Goal: Task Accomplishment & Management: Use online tool/utility

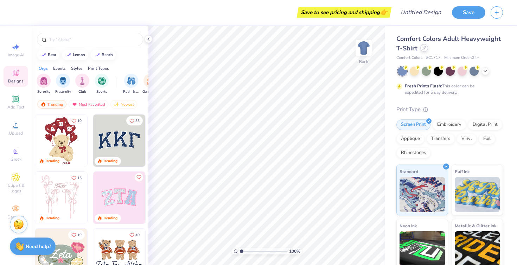
click at [426, 49] on div at bounding box center [424, 48] width 8 height 8
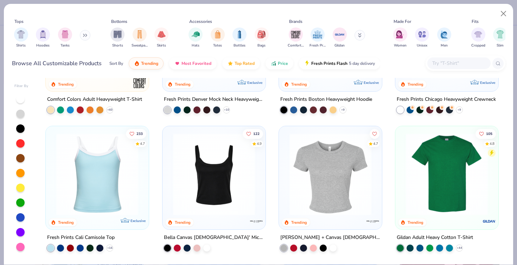
scroll to position [94, 0]
click at [237, 188] on img at bounding box center [214, 174] width 89 height 82
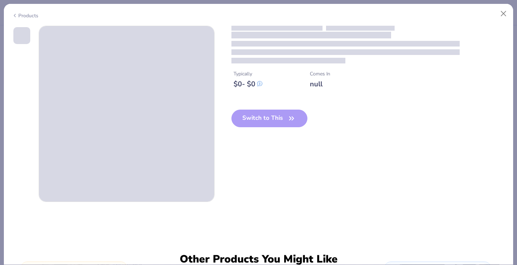
click at [276, 120] on div "Switch to This" at bounding box center [270, 123] width 76 height 29
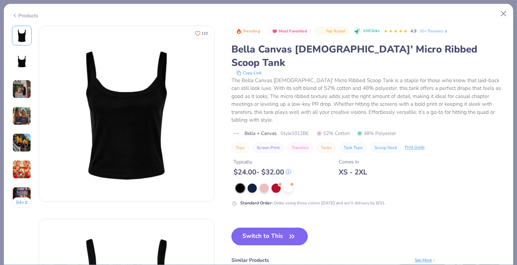
click at [266, 227] on button "Switch to This" at bounding box center [270, 236] width 76 height 18
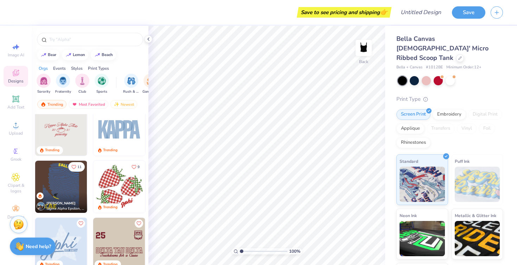
scroll to position [926, 0]
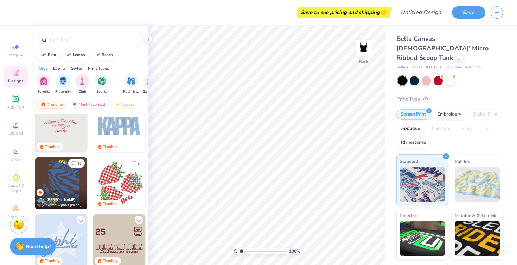
click at [117, 183] on img at bounding box center [119, 183] width 52 height 52
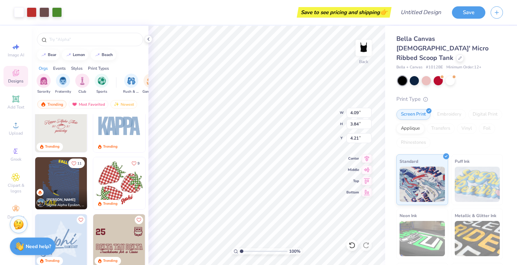
type input "4.09"
type input "3.84"
type input "2.00"
click at [22, 101] on div "Add Text" at bounding box center [16, 102] width 25 height 21
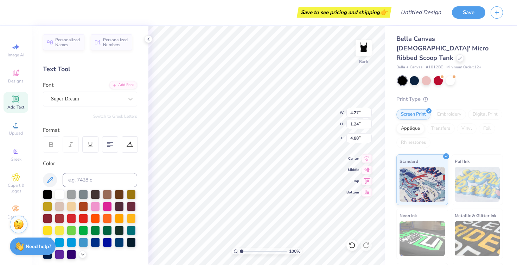
scroll to position [0, 0]
type textarea "[PERSON_NAME]"
click at [75, 100] on div "Super Dream" at bounding box center [87, 98] width 74 height 11
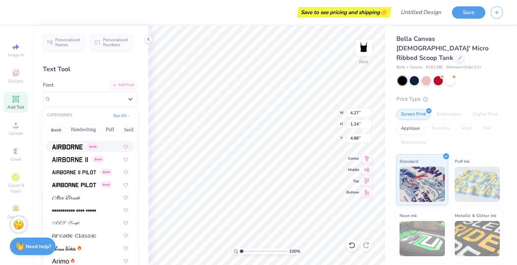
scroll to position [148, 0]
click at [76, 196] on img at bounding box center [66, 196] width 28 height 5
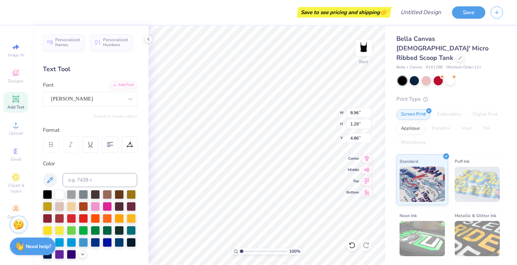
type input "6.12"
click at [80, 99] on div "[PERSON_NAME]" at bounding box center [87, 98] width 74 height 11
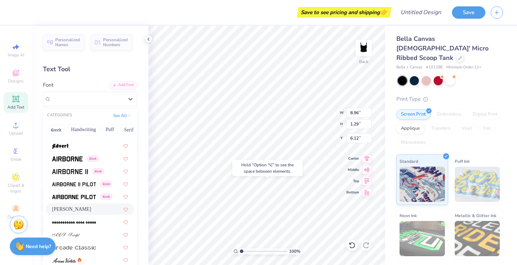
scroll to position [239, 0]
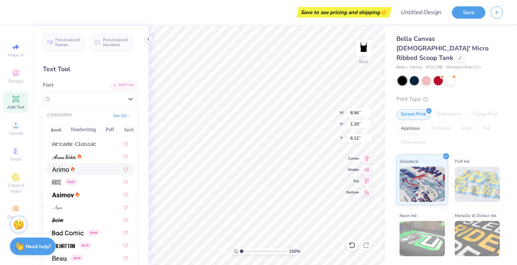
click at [80, 170] on div at bounding box center [90, 168] width 76 height 7
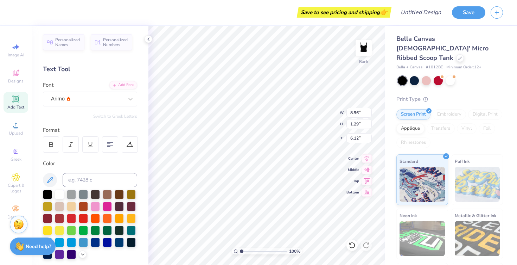
type input "8.95"
type input "1.19"
type input "6.17"
click at [84, 100] on div "Arimo" at bounding box center [87, 98] width 74 height 11
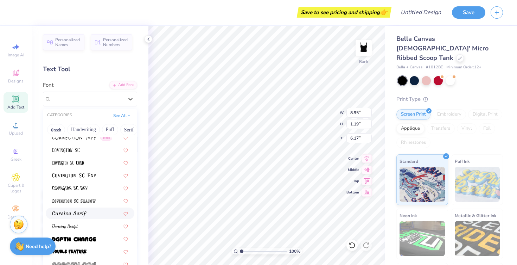
scroll to position [1153, 0]
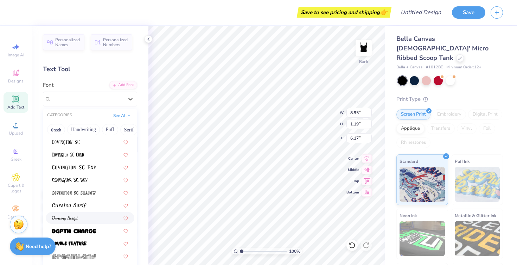
click at [87, 214] on div at bounding box center [90, 218] width 89 height 12
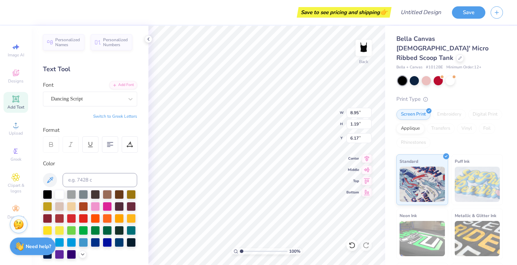
type input "7.46"
type input "1.28"
type input "6.12"
click at [52, 146] on icon at bounding box center [51, 144] width 6 height 6
click at [101, 98] on div "Dancing Script" at bounding box center [87, 98] width 74 height 11
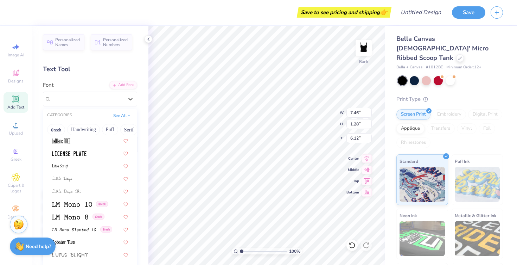
scroll to position [2447, 0]
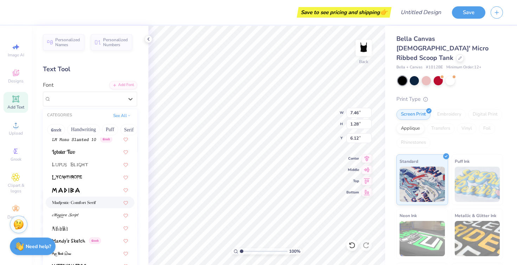
click at [97, 205] on div at bounding box center [90, 201] width 76 height 7
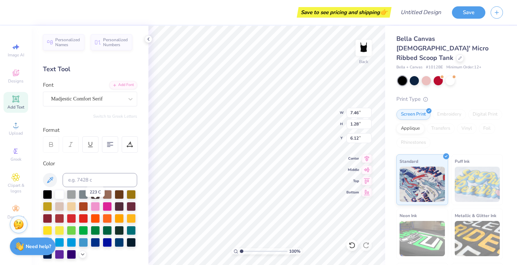
type input "8.96"
type input "1.23"
type input "6.15"
click at [99, 102] on div "Madjestic Comfort Serif" at bounding box center [87, 98] width 74 height 11
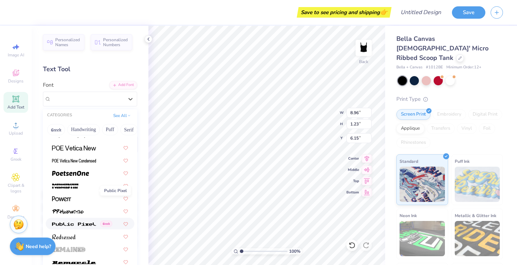
scroll to position [3091, 0]
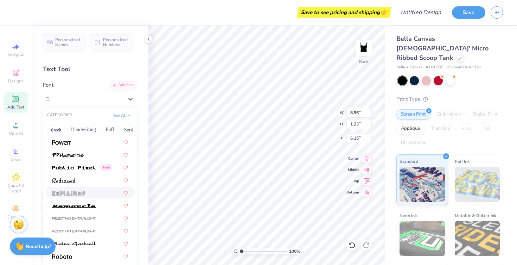
click at [79, 183] on div at bounding box center [90, 180] width 89 height 12
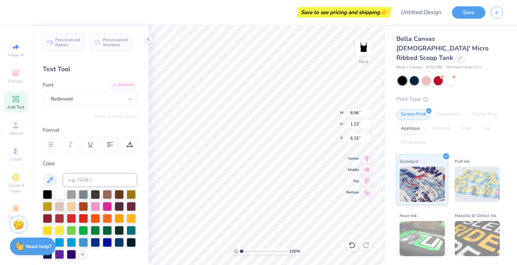
type input "5.32"
type input "0.95"
type input "6.29"
click at [102, 90] on div "Font Redressed" at bounding box center [90, 93] width 94 height 25
click at [95, 99] on div "Redressed" at bounding box center [87, 98] width 74 height 11
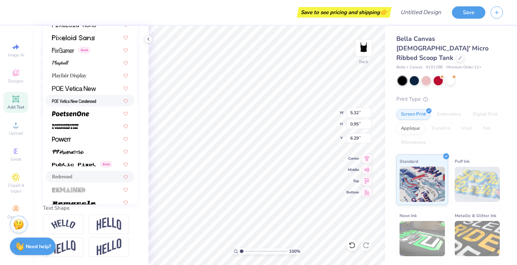
scroll to position [2935, 0]
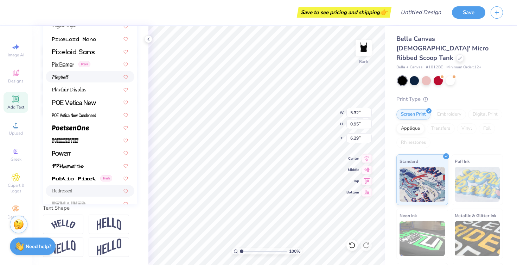
click at [80, 81] on div at bounding box center [90, 77] width 89 height 12
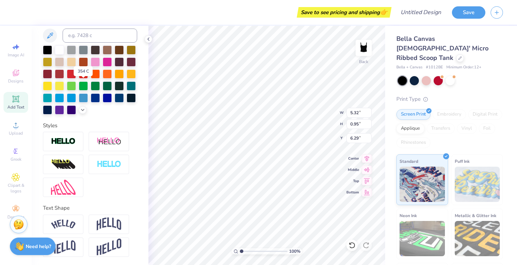
type input "5.78"
type input "0.93"
type input "6.30"
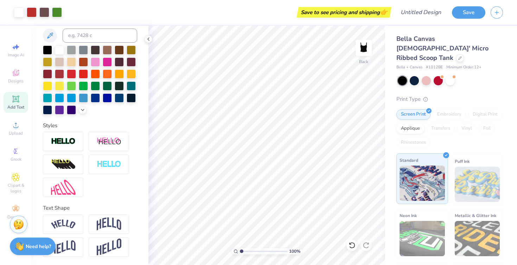
scroll to position [39, 0]
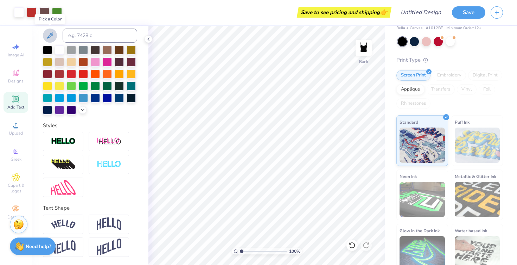
click at [51, 38] on icon at bounding box center [50, 35] width 8 height 8
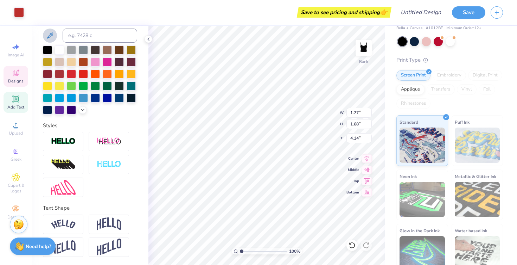
click at [51, 33] on icon at bounding box center [50, 35] width 8 height 8
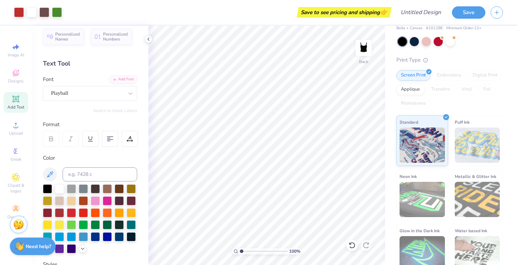
scroll to position [0, 0]
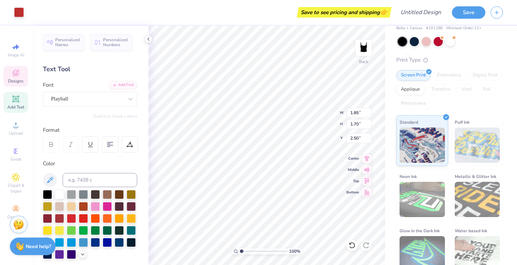
type input "1.03"
type input "0.87"
type input "5.07"
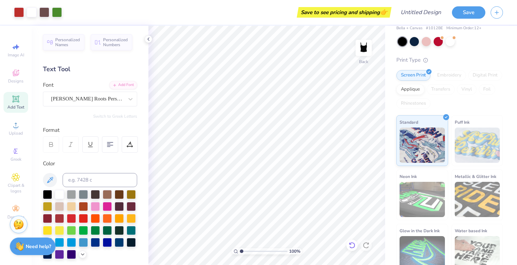
click at [354, 248] on icon at bounding box center [352, 244] width 7 height 7
click at [352, 243] on icon at bounding box center [352, 244] width 7 height 7
click at [351, 240] on div at bounding box center [352, 244] width 11 height 11
type textarea "a"
type textarea "2025"
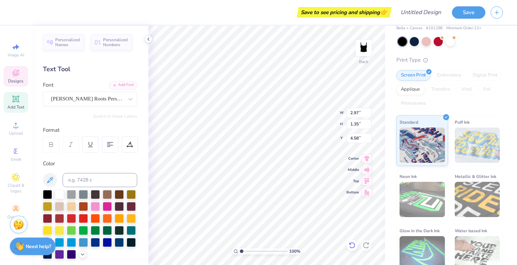
scroll to position [0, 0]
type textarea "aephi5"
drag, startPoint x: 352, startPoint y: 246, endPoint x: 392, endPoint y: 230, distance: 43.3
click at [352, 246] on icon at bounding box center [352, 244] width 7 height 7
click at [392, 230] on div "Bella Canvas [DEMOGRAPHIC_DATA]' Micro Ribbed Scoop Tank Bella + Canvas # 1012B…" at bounding box center [451, 130] width 132 height 287
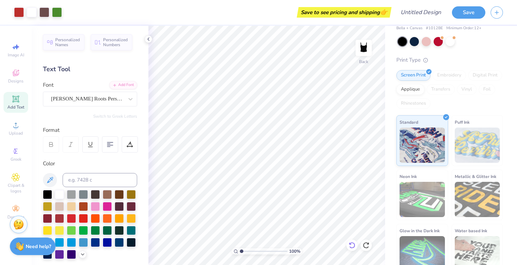
click at [351, 245] on icon at bounding box center [352, 244] width 7 height 7
click at [353, 241] on icon at bounding box center [352, 244] width 7 height 7
click at [351, 241] on div at bounding box center [352, 244] width 11 height 11
click at [352, 242] on icon at bounding box center [352, 245] width 6 height 6
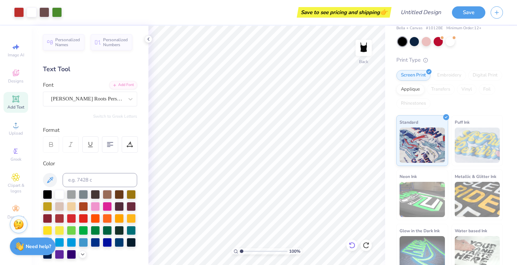
click at [352, 242] on icon at bounding box center [352, 245] width 6 height 6
type input "1.03"
type input "0.87"
type input "4.90"
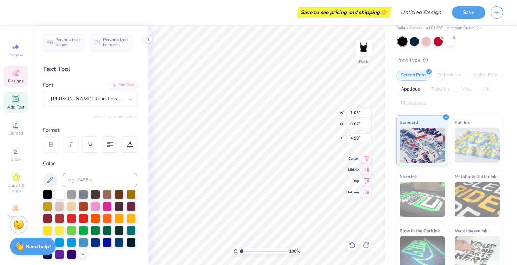
type textarea "2"
type textarea "A"
type textarea "aephi"
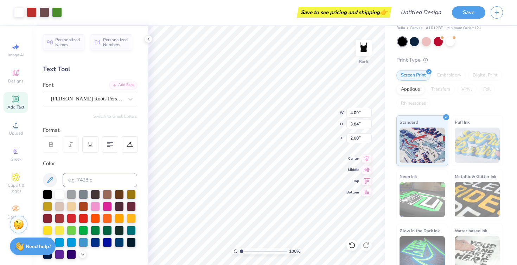
type input "1.44"
type input "5.78"
type input "0.93"
type input "5.90"
type input "1.79"
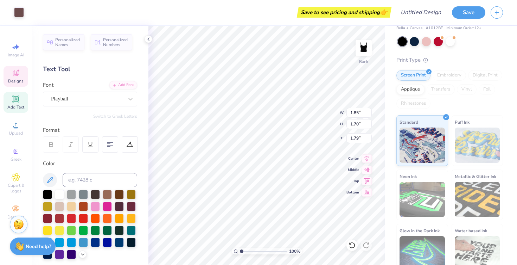
type input "1.24"
type input "1.41"
type input "1.29"
click at [351, 241] on div at bounding box center [352, 244] width 11 height 11
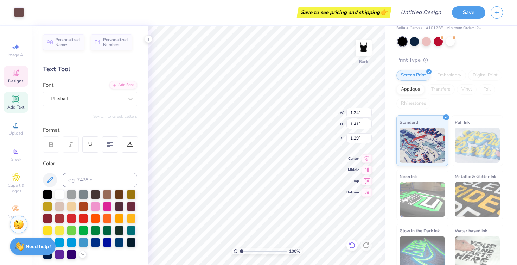
click at [351, 241] on div at bounding box center [352, 244] width 11 height 11
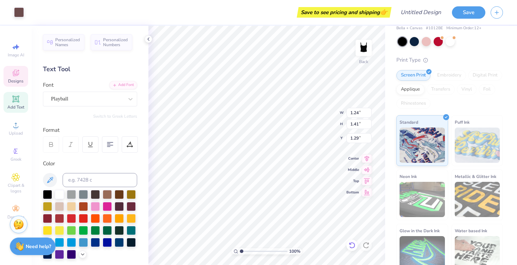
click at [353, 243] on icon at bounding box center [352, 245] width 6 height 6
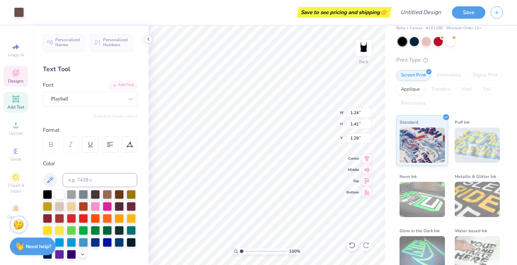
click at [353, 243] on icon at bounding box center [352, 245] width 6 height 6
type input "8.96"
type input "1.29"
type input "4.86"
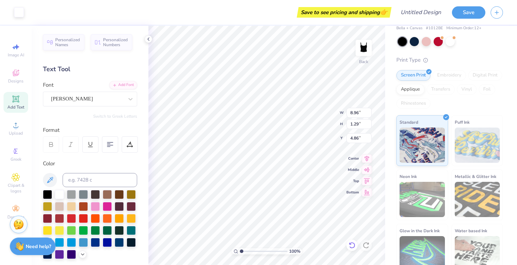
scroll to position [0, 1]
type input "4.09"
type input "3.84"
type input "2.00"
type input "1.03"
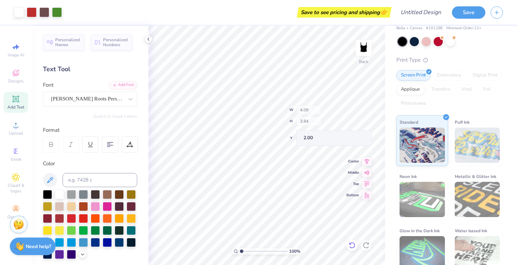
type input "0.87"
type input "5.07"
type input "1.85"
type input "1.70"
type input "2.50"
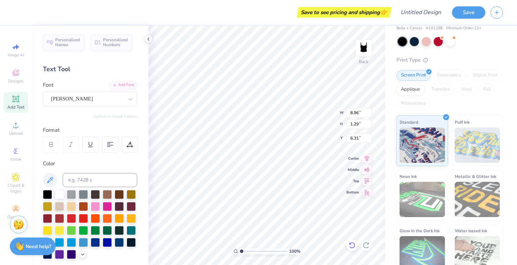
type input "6.31"
type input "1.85"
type input "1.70"
type input "2.56"
click at [350, 242] on icon at bounding box center [352, 244] width 7 height 7
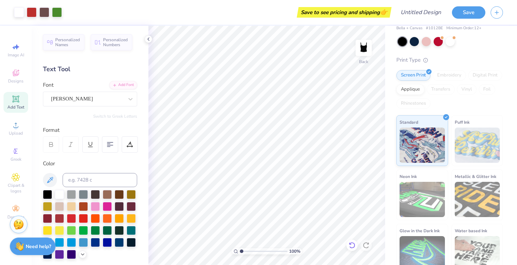
click at [350, 242] on icon at bounding box center [352, 244] width 7 height 7
click at [354, 243] on icon at bounding box center [352, 244] width 7 height 7
click at [353, 240] on div at bounding box center [352, 244] width 11 height 11
click at [365, 241] on div at bounding box center [366, 244] width 11 height 11
type input "8.96"
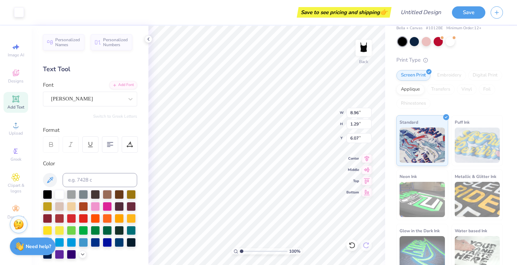
type input "1.29"
type input "6.07"
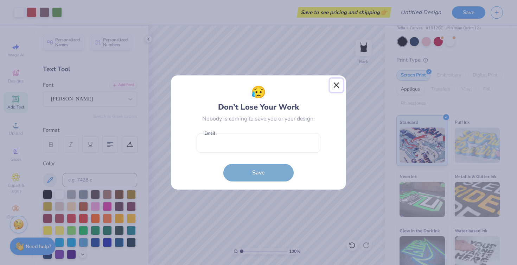
click at [337, 87] on button "Close" at bounding box center [336, 84] width 13 height 13
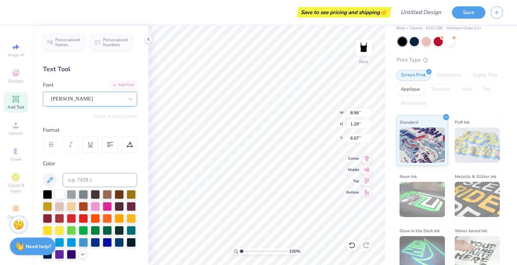
click at [103, 102] on div "[PERSON_NAME]" at bounding box center [87, 98] width 74 height 11
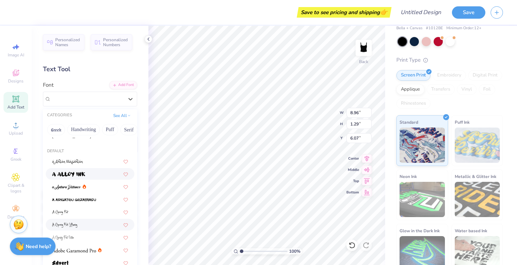
scroll to position [0, 0]
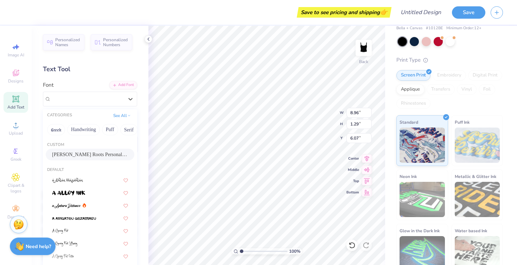
click at [90, 157] on span "[PERSON_NAME] Roots Personal Use" at bounding box center [90, 154] width 76 height 7
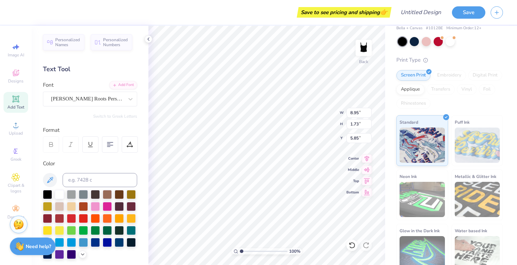
type input "8.95"
type input "1.73"
type input "5.85"
type input "8.05"
type input "1.56"
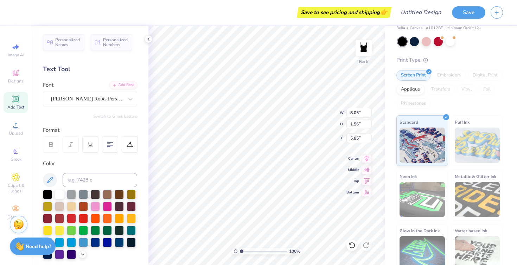
type input "6.19"
type input "6.03"
type input "8.05"
type input "1.56"
type input "6.03"
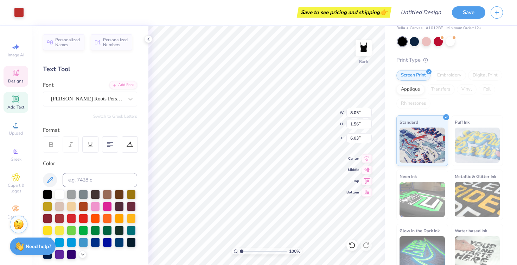
type input "1.75"
type input "1.69"
click at [351, 246] on icon at bounding box center [352, 244] width 7 height 7
type input "1.57"
type input "8.05"
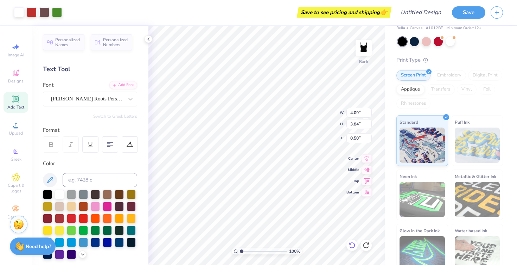
type input "1.56"
click at [364, 160] on icon at bounding box center [367, 157] width 10 height 8
click at [365, 159] on icon at bounding box center [367, 157] width 10 height 8
click at [369, 169] on icon at bounding box center [367, 168] width 6 height 5
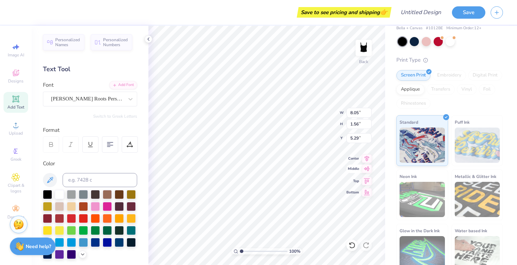
type input "4.72"
click at [368, 186] on div "100 % Back W 8.05 8.05 " H 1.56 1.56 " Y 4.72 4.72 " Center Middle Top Bottom" at bounding box center [266, 145] width 237 height 239
type input "5.08"
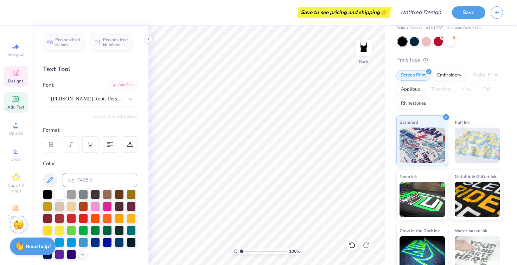
click at [15, 82] on span "Designs" at bounding box center [15, 81] width 15 height 6
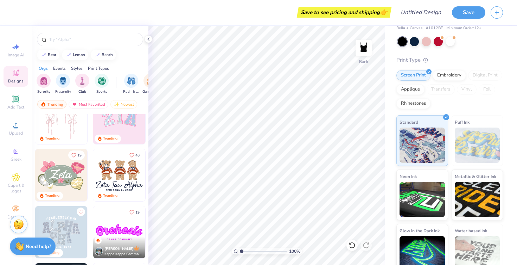
scroll to position [82, 0]
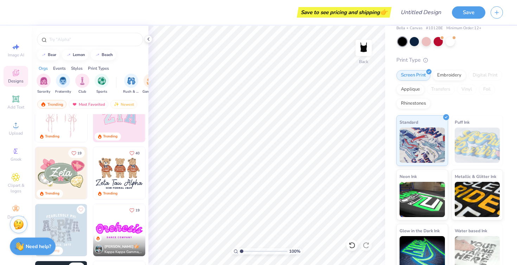
click at [114, 182] on img at bounding box center [119, 173] width 52 height 52
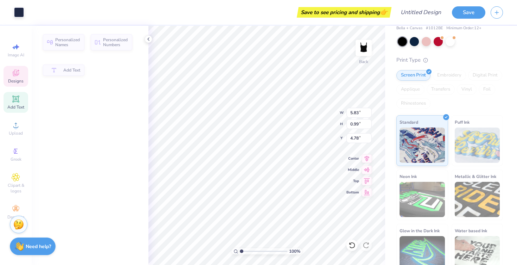
type input "0.99"
type input "4.78"
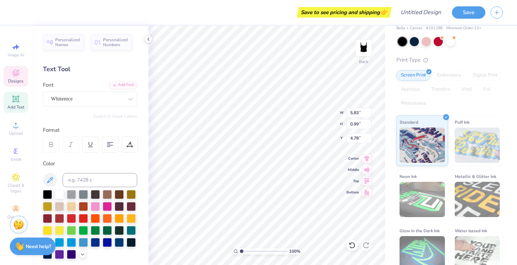
scroll to position [0, 2]
type textarea "a"
type textarea "[PERSON_NAME]"
click at [59, 193] on div at bounding box center [59, 193] width 9 height 9
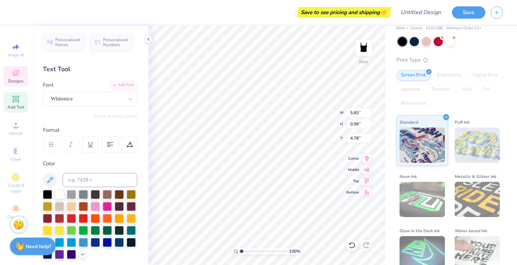
type input "1.59"
type input "1.19"
type input "2.64"
type input "1.77"
type input "2.55"
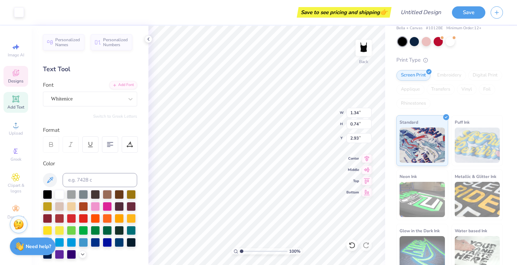
type input "2.05"
type input "1.59"
type input "1.19"
type input "2.64"
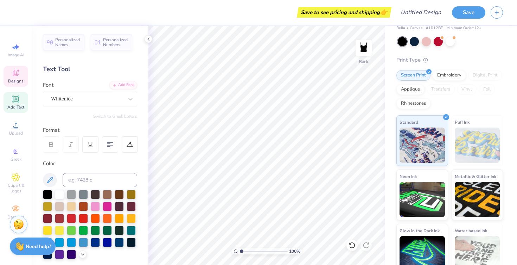
click at [17, 86] on div "Image AI Designs Add Text Upload Greek Clipart & logos Decorate" at bounding box center [16, 131] width 25 height 183
click at [12, 71] on icon at bounding box center [16, 73] width 8 height 8
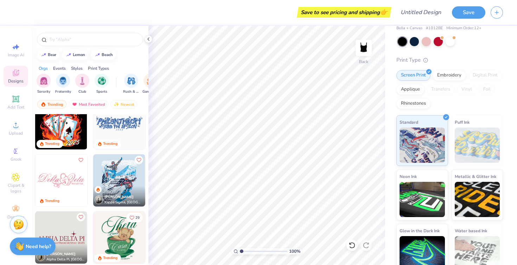
scroll to position [1544, 0]
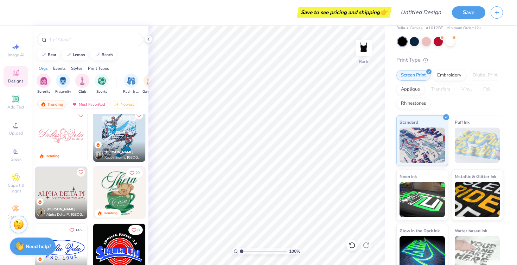
click at [123, 195] on img at bounding box center [119, 192] width 52 height 52
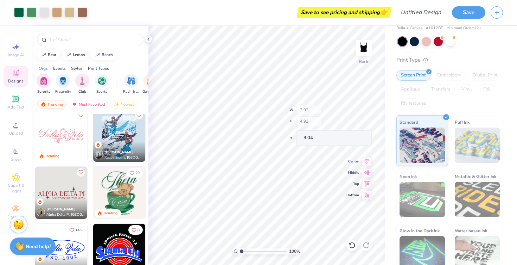
type input "3.93"
type input "4.93"
type input "3.04"
type input "2.00"
click at [446, 36] on div at bounding box center [450, 40] width 9 height 9
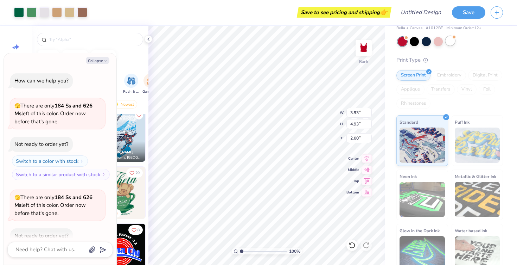
scroll to position [130, 0]
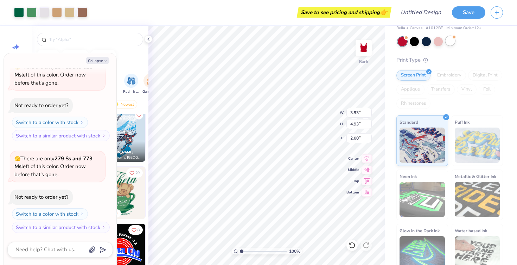
click at [448, 36] on div at bounding box center [450, 40] width 9 height 9
type textarea "x"
type input "1.98"
type input "1.64"
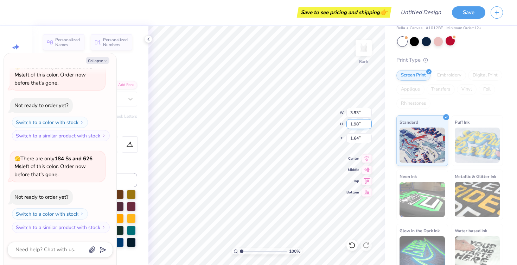
scroll to position [0, 0]
type textarea "x"
type textarea "A"
type textarea "x"
type textarea "Ae"
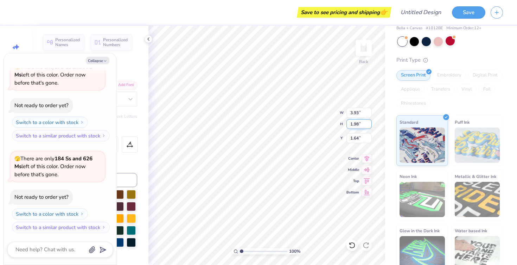
type textarea "x"
type textarea "Aep"
type textarea "x"
type textarea "Aeph"
type textarea "x"
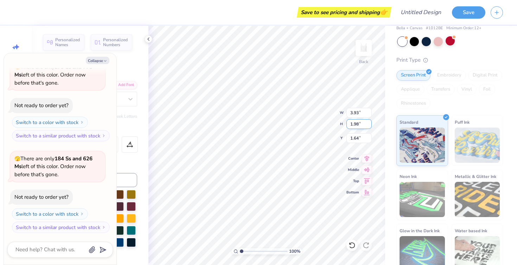
type textarea "Aephi"
type input "1.01"
type input "1.23"
type input "2.06"
type textarea "x"
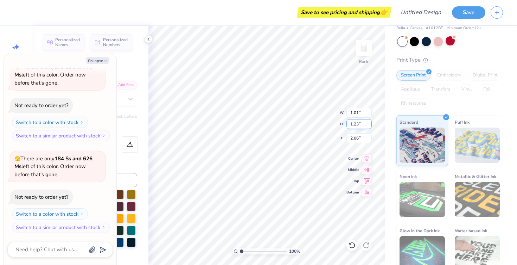
type textarea "x"
type textarea "e"
type textarea "x"
type input "2.02"
type input "1.10"
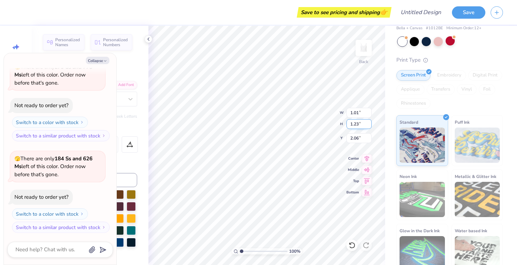
type input "4.40"
type textarea "x"
type textarea "W"
type textarea "x"
type textarea "Wi"
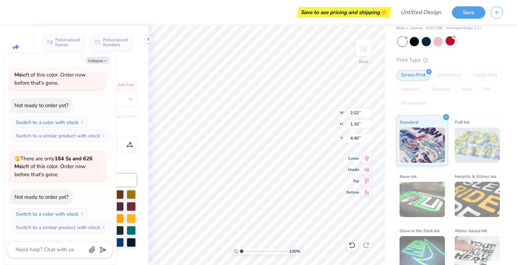
type textarea "x"
type textarea "Win"
type textarea "x"
type textarea "Wing"
type textarea "x"
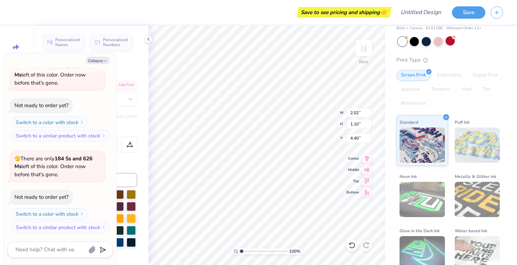
type textarea "Wingm"
type textarea "x"
type textarea "Wingman"
type textarea "x"
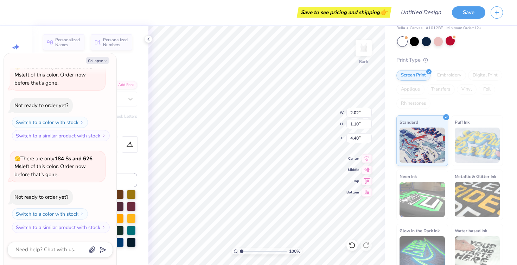
type textarea "Wingman"
click at [150, 38] on icon at bounding box center [149, 39] width 6 height 6
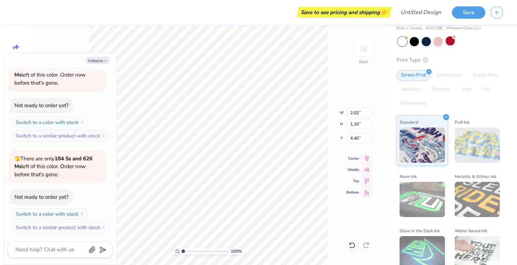
type textarea "x"
type input "3.89"
type input "1.12"
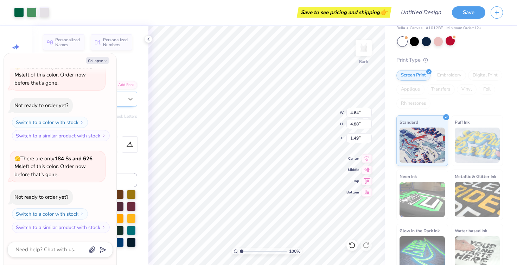
click at [128, 103] on div at bounding box center [130, 99] width 13 height 13
click at [98, 63] on button "Collapse" at bounding box center [98, 60] width 24 height 7
type textarea "x"
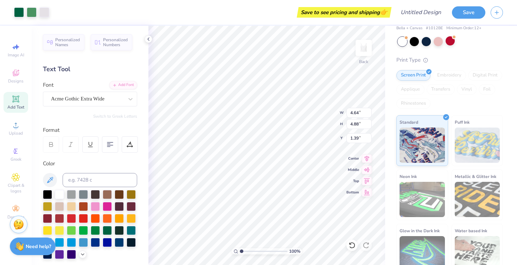
type input "1.39"
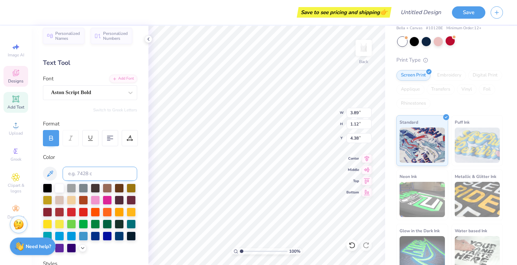
scroll to position [5, 0]
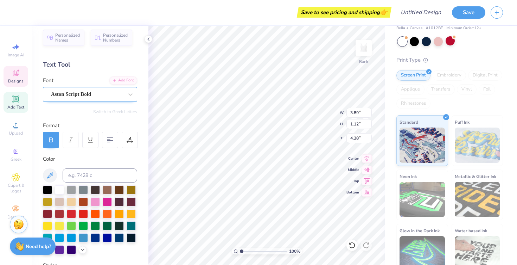
click at [117, 91] on div "Aston Script Bold" at bounding box center [87, 94] width 74 height 11
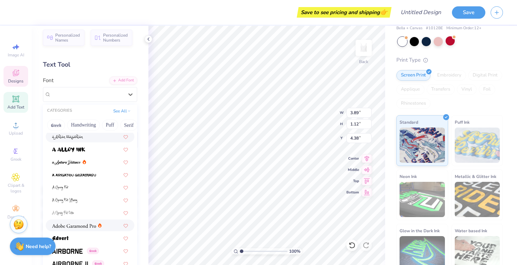
scroll to position [96, 0]
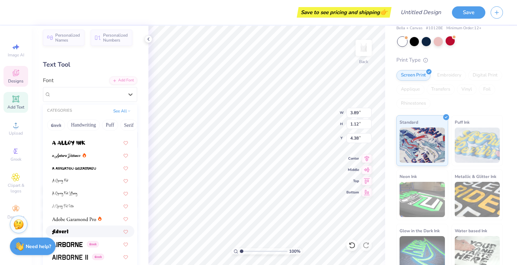
click at [95, 230] on div at bounding box center [90, 230] width 76 height 7
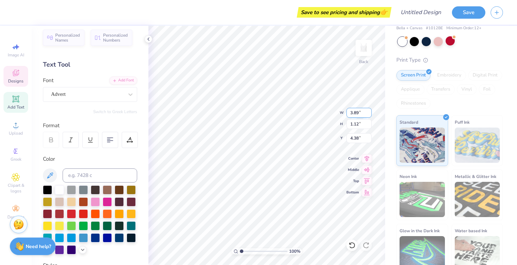
click at [368, 113] on input "3.88" at bounding box center [359, 113] width 25 height 10
click at [368, 113] on input "3.87" at bounding box center [359, 113] width 25 height 10
click at [368, 113] on input "3.86" at bounding box center [359, 113] width 25 height 10
click at [368, 113] on input "3.85" at bounding box center [359, 113] width 25 height 10
click at [368, 113] on input "3.84" at bounding box center [359, 113] width 25 height 10
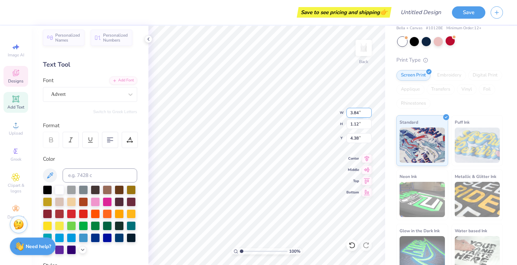
click at [368, 113] on input "3.83" at bounding box center [359, 113] width 25 height 10
click at [368, 113] on input "3.82" at bounding box center [359, 113] width 25 height 10
click at [369, 113] on input "3.81" at bounding box center [359, 113] width 25 height 10
click at [369, 113] on input "3.8" at bounding box center [359, 113] width 25 height 10
type input "3.79"
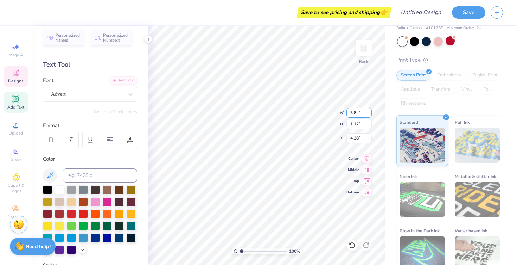
click at [369, 113] on input "3.79" at bounding box center [359, 113] width 25 height 10
type input "0.66"
type input "4.57"
click at [369, 113] on input "3.78" at bounding box center [359, 113] width 25 height 10
click at [369, 113] on input "3.77" at bounding box center [359, 113] width 25 height 10
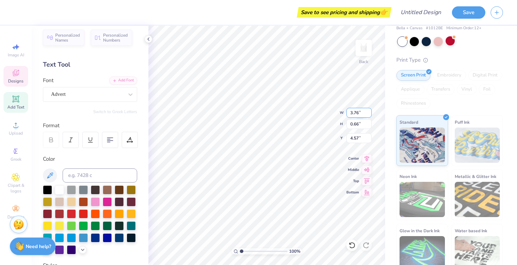
click at [369, 113] on input "3.76" at bounding box center [359, 113] width 25 height 10
click at [369, 113] on input "3.75" at bounding box center [359, 113] width 25 height 10
click at [369, 113] on input "3.74" at bounding box center [359, 113] width 25 height 10
type input "3.73"
click at [369, 113] on input "3.73" at bounding box center [359, 113] width 25 height 10
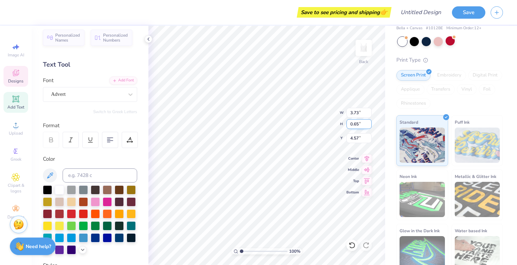
click at [369, 126] on input "0.65" at bounding box center [359, 124] width 25 height 10
click at [369, 126] on input "0.64" at bounding box center [359, 124] width 25 height 10
click at [369, 126] on input "0.63" at bounding box center [359, 124] width 25 height 10
click at [369, 126] on input "0.62" at bounding box center [359, 124] width 25 height 10
click at [369, 126] on input "0.61" at bounding box center [359, 124] width 25 height 10
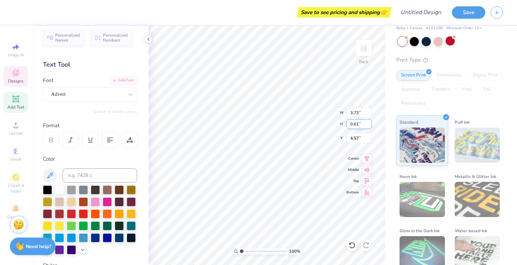
click at [369, 126] on input "0.6" at bounding box center [359, 124] width 25 height 10
click at [369, 126] on input "0.59" at bounding box center [359, 124] width 25 height 10
click at [369, 126] on input "0.58" at bounding box center [359, 124] width 25 height 10
type input "0.57"
click at [369, 126] on input "0.57" at bounding box center [359, 124] width 25 height 10
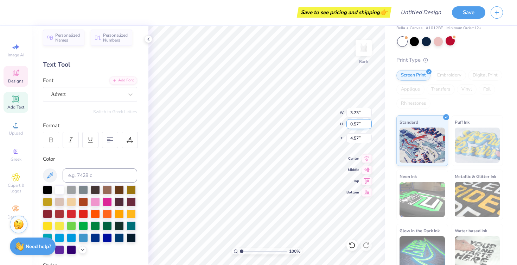
type input "4.47"
click at [368, 122] on input "0.58" at bounding box center [359, 124] width 25 height 10
click at [368, 122] on input "0.59" at bounding box center [359, 124] width 25 height 10
type input "0.6"
click at [368, 122] on input "0.6" at bounding box center [359, 124] width 25 height 10
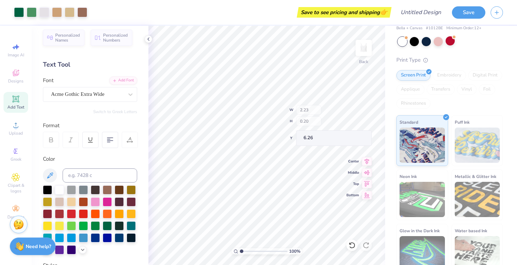
type input "2.23"
type input "0.20"
type input "6.26"
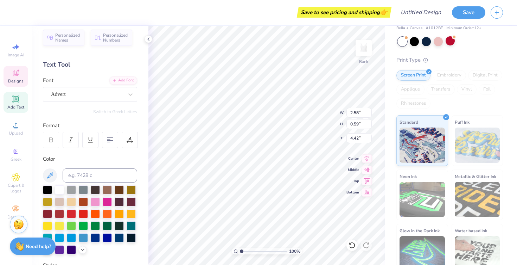
type input "4.42"
click at [361, 139] on input "4.42" at bounding box center [359, 138] width 25 height 10
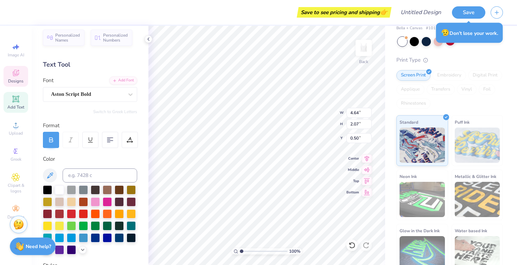
type input "0.50"
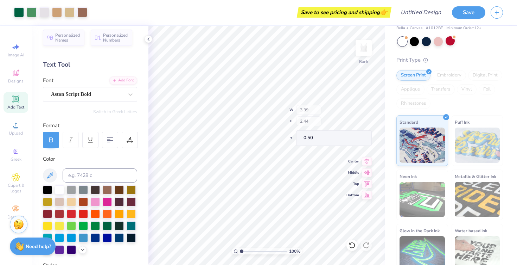
type input "3.39"
type input "2.44"
type input "3.76"
type input "4.84"
type input "4.73"
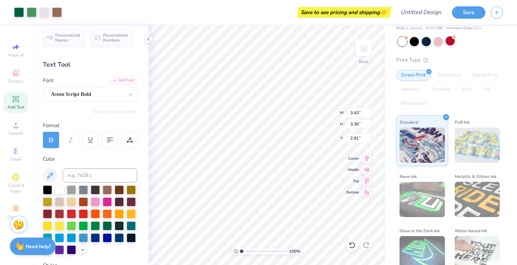
type input "1.53"
type input "2.13"
type input "1.74"
type input "2.94"
type input "3.01"
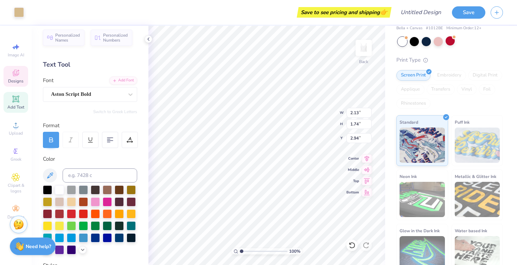
type input "2.45"
type input "2.23"
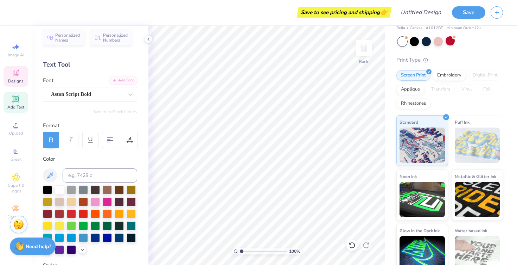
click at [20, 76] on div "Designs" at bounding box center [16, 76] width 25 height 21
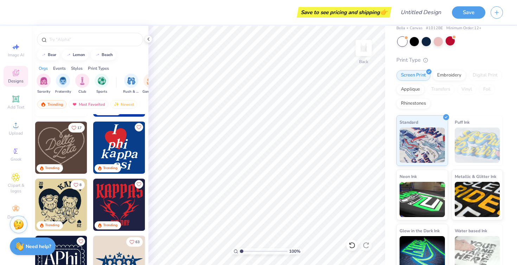
scroll to position [334, 0]
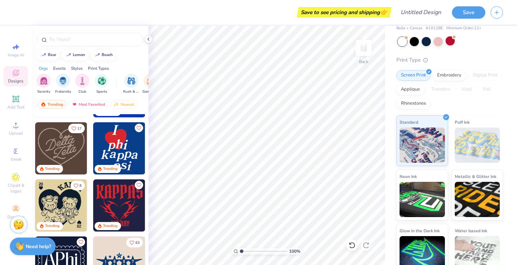
click at [65, 145] on img at bounding box center [61, 148] width 52 height 52
type input "7.09"
type input "6.24"
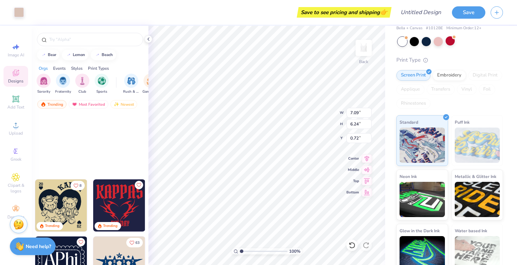
type input "1.12"
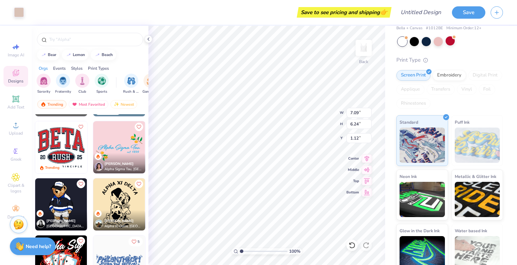
scroll to position [0, 0]
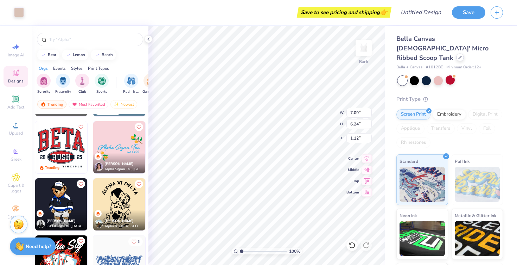
click at [458, 56] on icon at bounding box center [460, 58] width 4 height 4
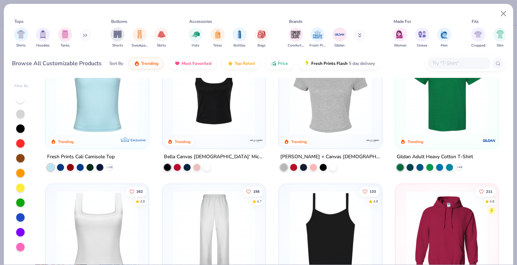
scroll to position [204, 0]
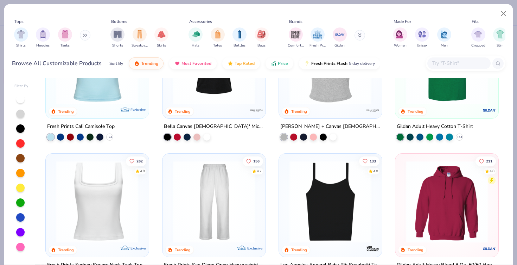
click at [230, 202] on img at bounding box center [214, 201] width 89 height 82
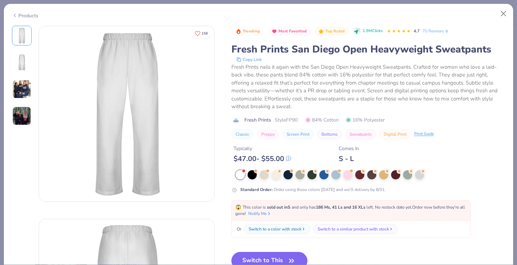
click at [261, 252] on button "Switch to This" at bounding box center [270, 261] width 76 height 18
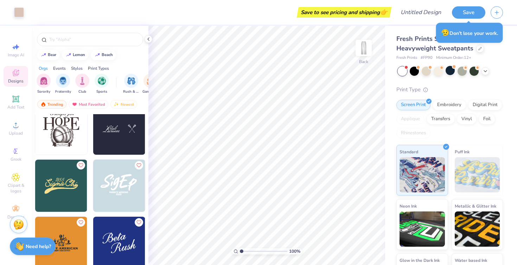
scroll to position [2464, 0]
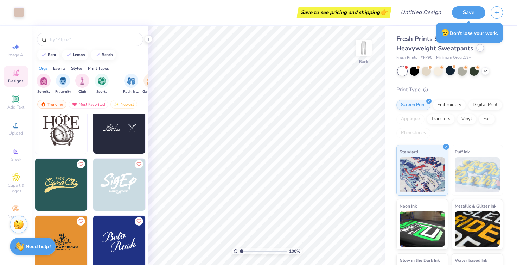
click at [481, 49] on div at bounding box center [480, 48] width 8 height 8
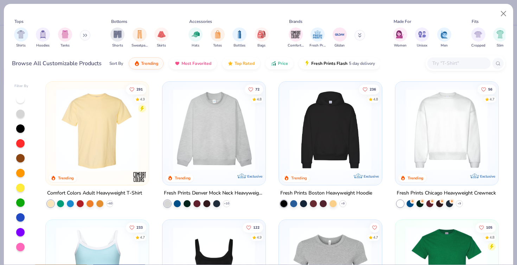
scroll to position [66, 0]
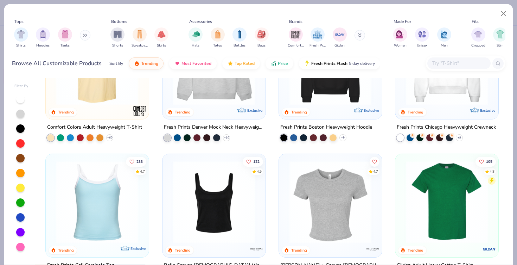
click at [208, 200] on img at bounding box center [214, 202] width 89 height 82
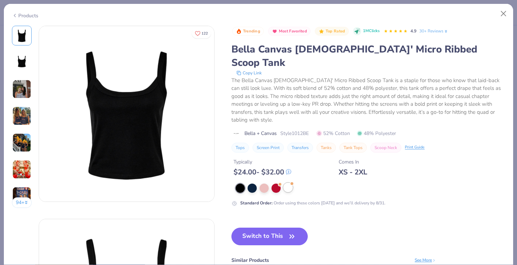
click at [290, 183] on div at bounding box center [288, 187] width 9 height 9
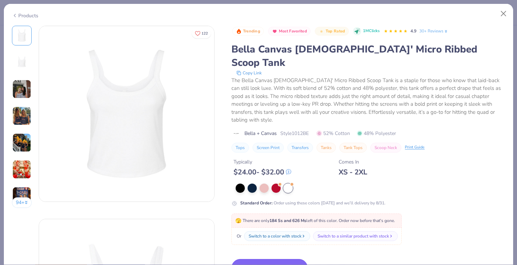
click at [260, 259] on button "Switch to This" at bounding box center [270, 268] width 76 height 18
click at [258, 259] on button "Switch to This" at bounding box center [270, 268] width 76 height 18
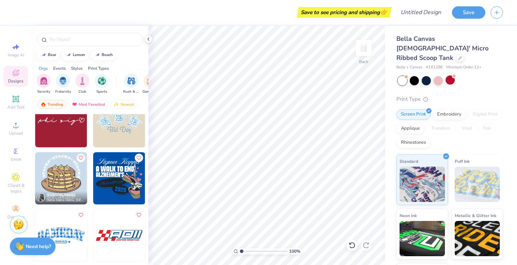
scroll to position [8841, 0]
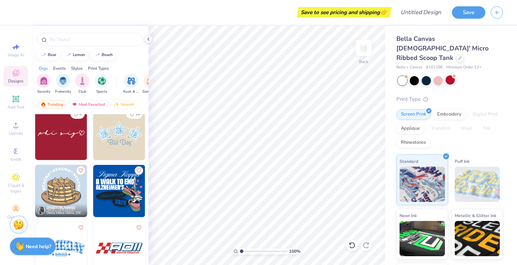
click at [119, 136] on img at bounding box center [119, 134] width 52 height 52
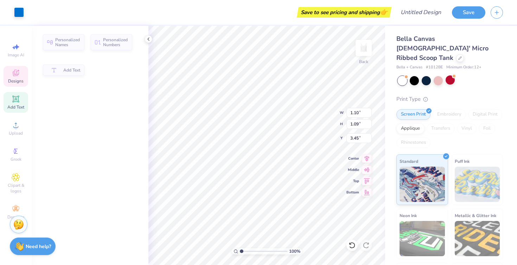
type input "1.10"
type input "1.09"
type input "3.45"
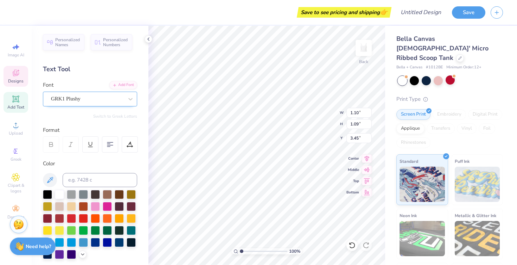
click at [123, 102] on div "GRK1 Plushy" at bounding box center [87, 98] width 74 height 11
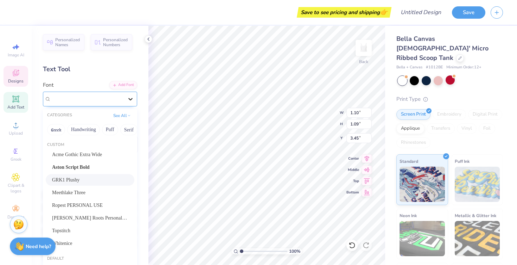
click at [132, 99] on icon at bounding box center [130, 98] width 7 height 7
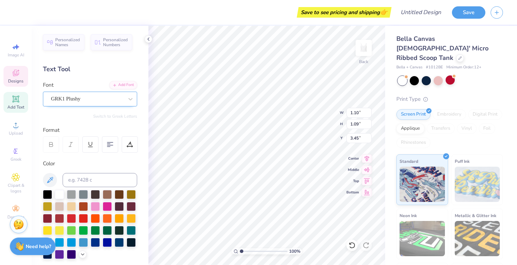
click at [91, 101] on div "GRK1 Plushy" at bounding box center [87, 98] width 74 height 11
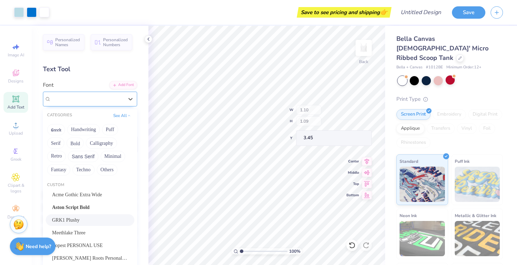
type input "2.39"
type input "2.37"
type input "2.82"
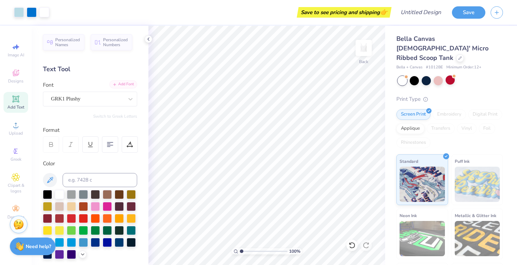
click at [126, 88] on div "Add Font" at bounding box center [123, 84] width 28 height 8
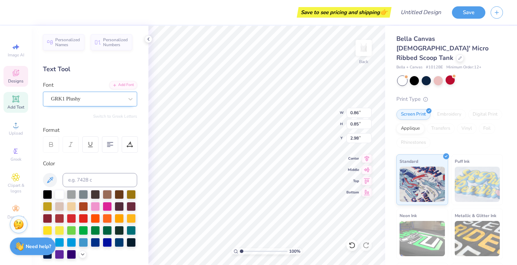
click at [122, 99] on div "GRK1 Plushy" at bounding box center [87, 98] width 74 height 11
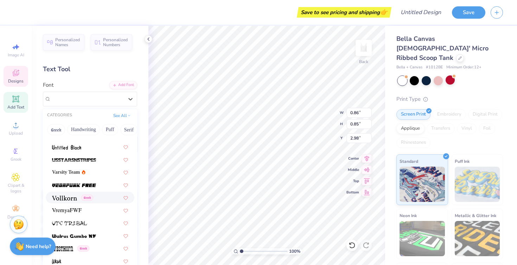
scroll to position [144, 0]
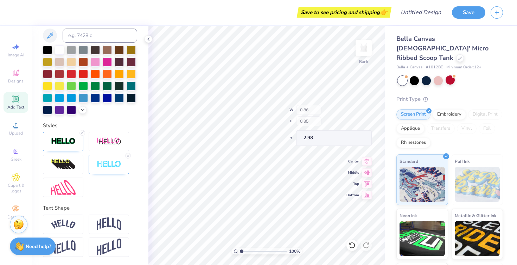
type input "7.41"
type input "3.88"
type input "2.00"
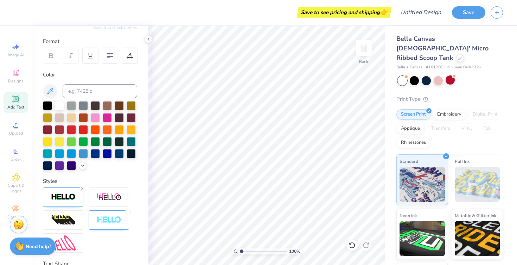
scroll to position [66, 0]
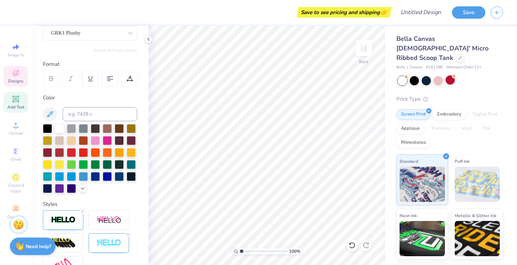
click at [6, 83] on div "Designs" at bounding box center [16, 76] width 25 height 21
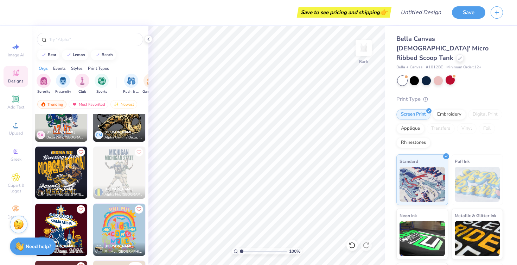
scroll to position [13537, 0]
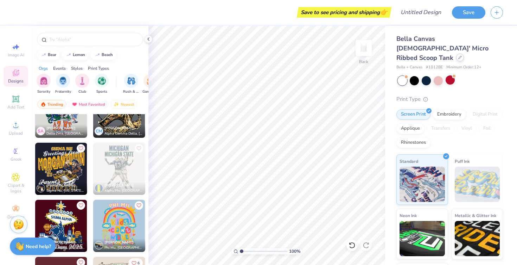
click at [456, 53] on div at bounding box center [460, 57] width 8 height 8
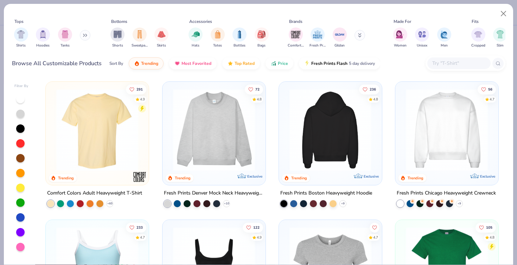
click at [286, 130] on img at bounding box center [241, 130] width 89 height 82
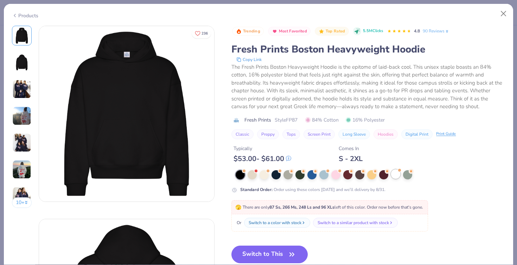
click at [397, 174] on div at bounding box center [395, 173] width 9 height 9
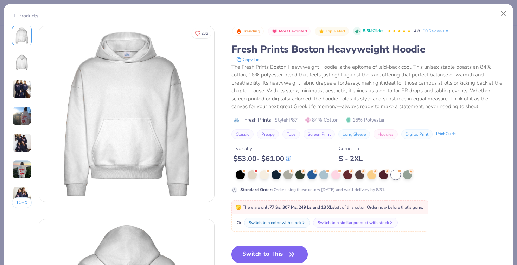
click at [272, 254] on button "Switch to This" at bounding box center [270, 254] width 76 height 18
click at [282, 250] on button "Switch to This" at bounding box center [270, 254] width 76 height 18
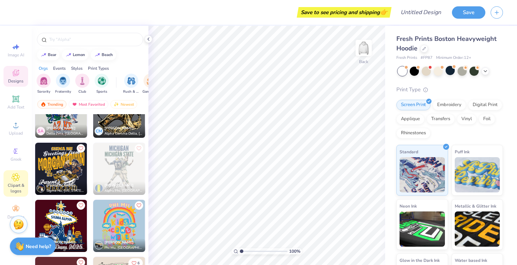
click at [20, 102] on div "Add Text" at bounding box center [16, 102] width 25 height 21
click at [18, 122] on icon at bounding box center [16, 125] width 8 height 8
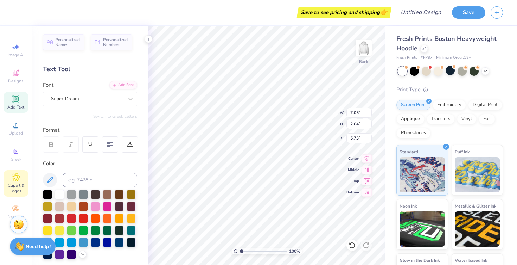
click at [12, 180] on icon at bounding box center [16, 177] width 8 height 8
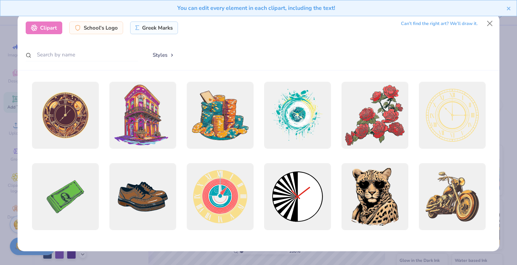
click at [492, 20] on div "You can edit every element in each clipart, including the text!" at bounding box center [258, 10] width 517 height 21
click at [488, 24] on button "Close" at bounding box center [489, 23] width 13 height 13
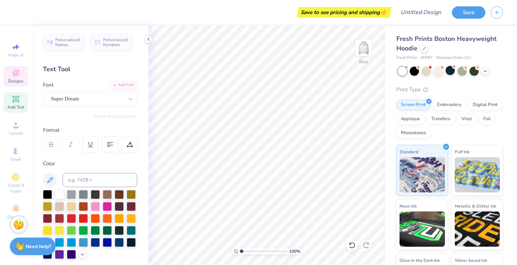
click at [22, 80] on span "Designs" at bounding box center [15, 81] width 15 height 6
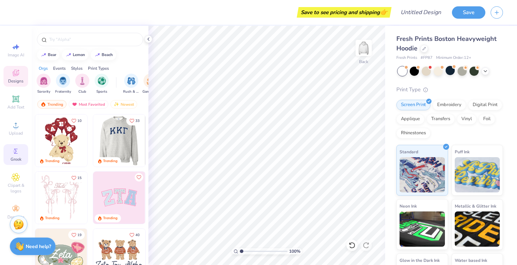
click at [14, 156] on span "Greek" at bounding box center [16, 159] width 11 height 6
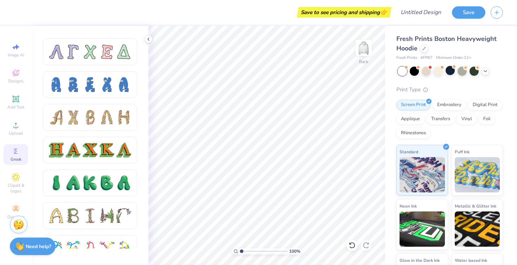
scroll to position [669, 0]
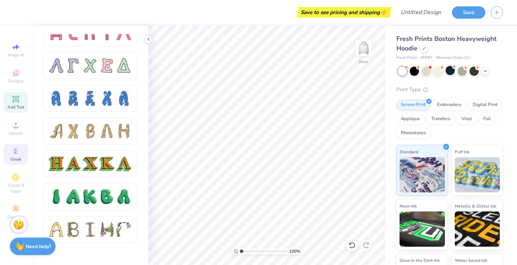
click at [11, 93] on div "Add Text" at bounding box center [16, 102] width 25 height 21
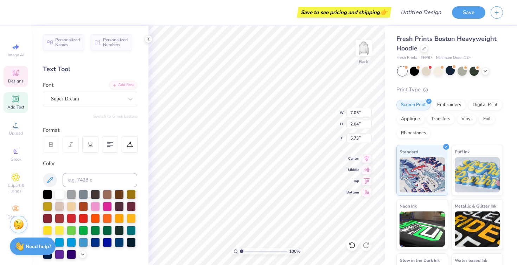
click at [18, 81] on span "Designs" at bounding box center [15, 81] width 15 height 6
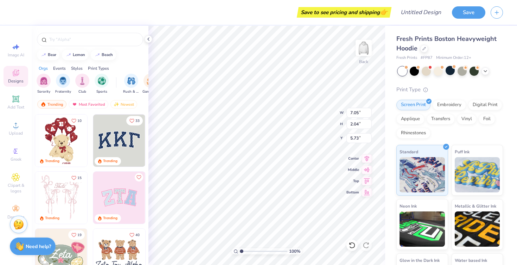
click at [119, 144] on img at bounding box center [119, 140] width 52 height 52
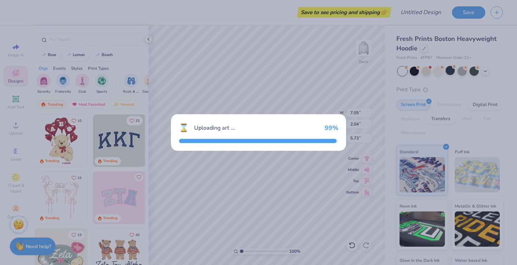
type input "13.16"
type input "5.78"
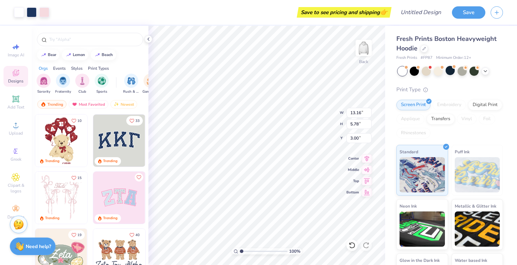
click at [148, 43] on div at bounding box center [149, 39] width 8 height 8
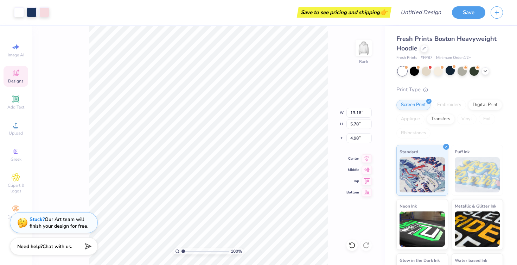
type input "4.75"
click at [30, 12] on div at bounding box center [32, 12] width 10 height 10
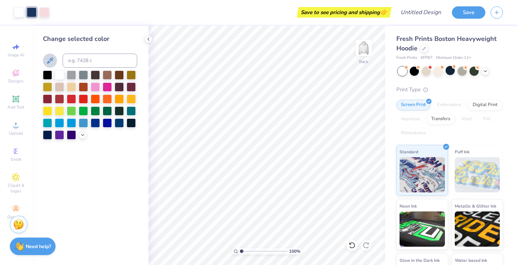
click at [49, 56] on button at bounding box center [50, 60] width 14 height 14
click at [485, 71] on icon at bounding box center [486, 71] width 6 height 6
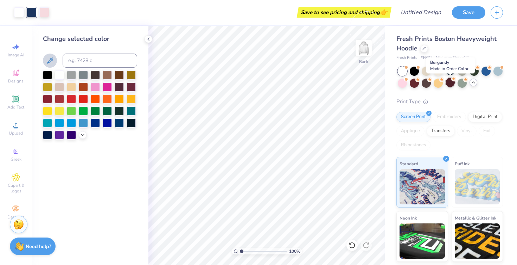
click at [452, 82] on div at bounding box center [450, 82] width 9 height 9
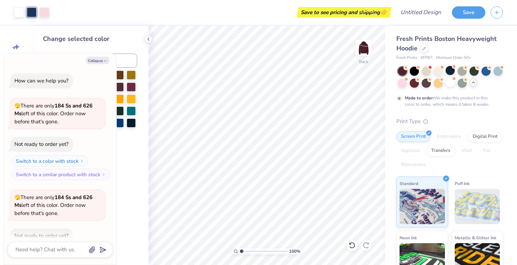
scroll to position [280, 0]
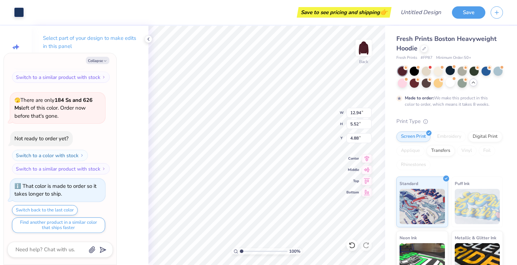
type textarea "x"
type input "13.16"
type input "5.78"
type input "4.76"
type textarea "x"
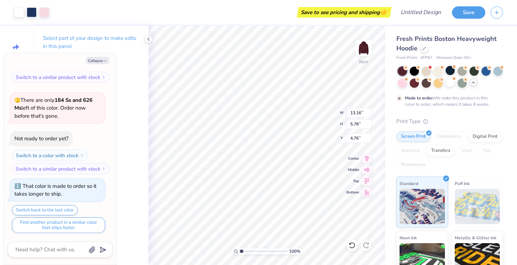
type input "4.60"
click at [403, 83] on div at bounding box center [402, 82] width 9 height 9
type textarea "x"
type input "6.03"
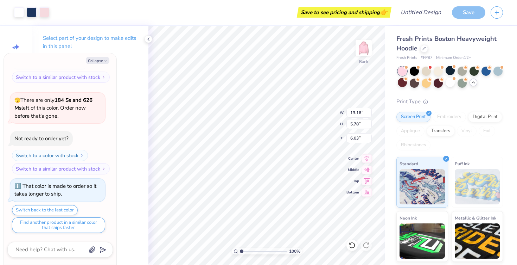
scroll to position [407, 0]
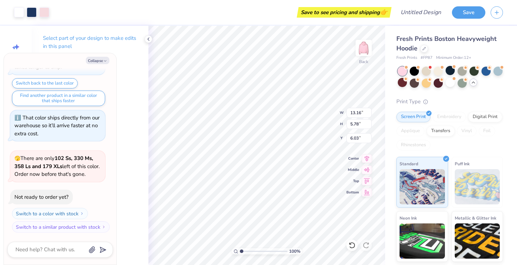
type textarea "x"
type input "2.19"
type textarea "x"
type input "3.86"
type textarea "x"
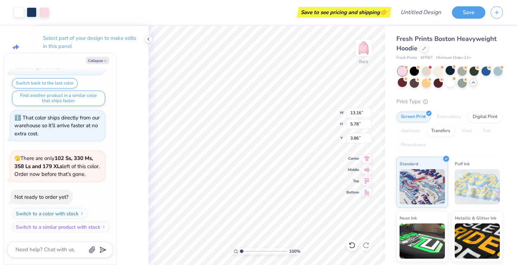
type input "5.24"
click at [479, 181] on img at bounding box center [477, 186] width 45 height 35
type textarea "x"
